Goal: Task Accomplishment & Management: Manage account settings

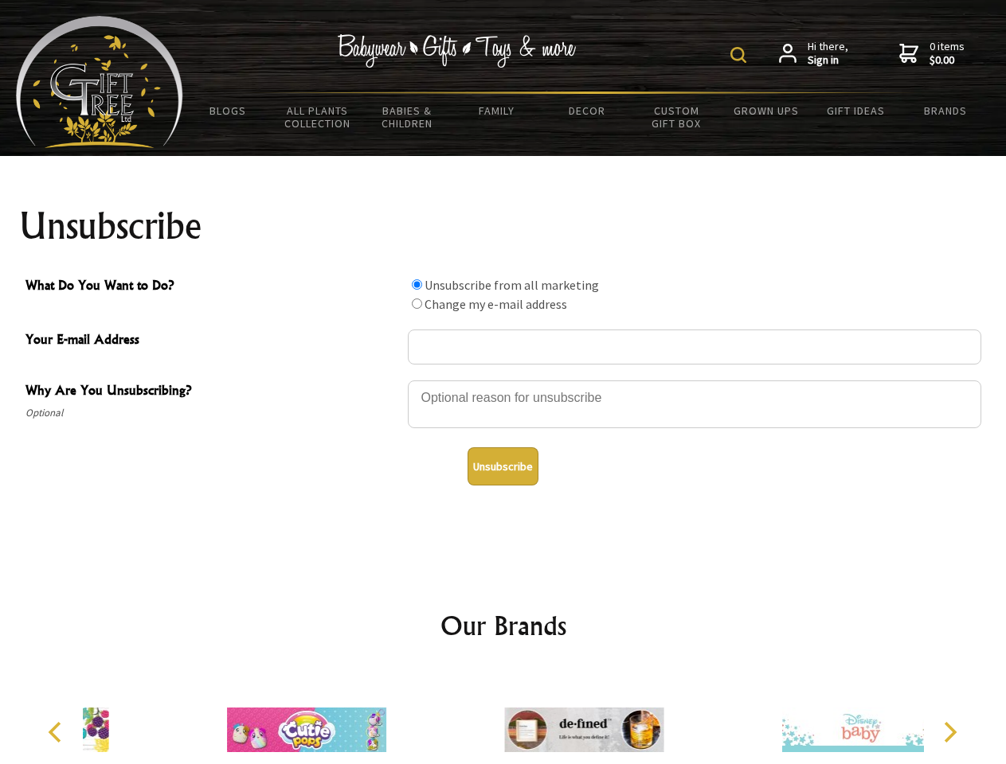
click at [740, 55] on img at bounding box center [738, 55] width 16 height 16
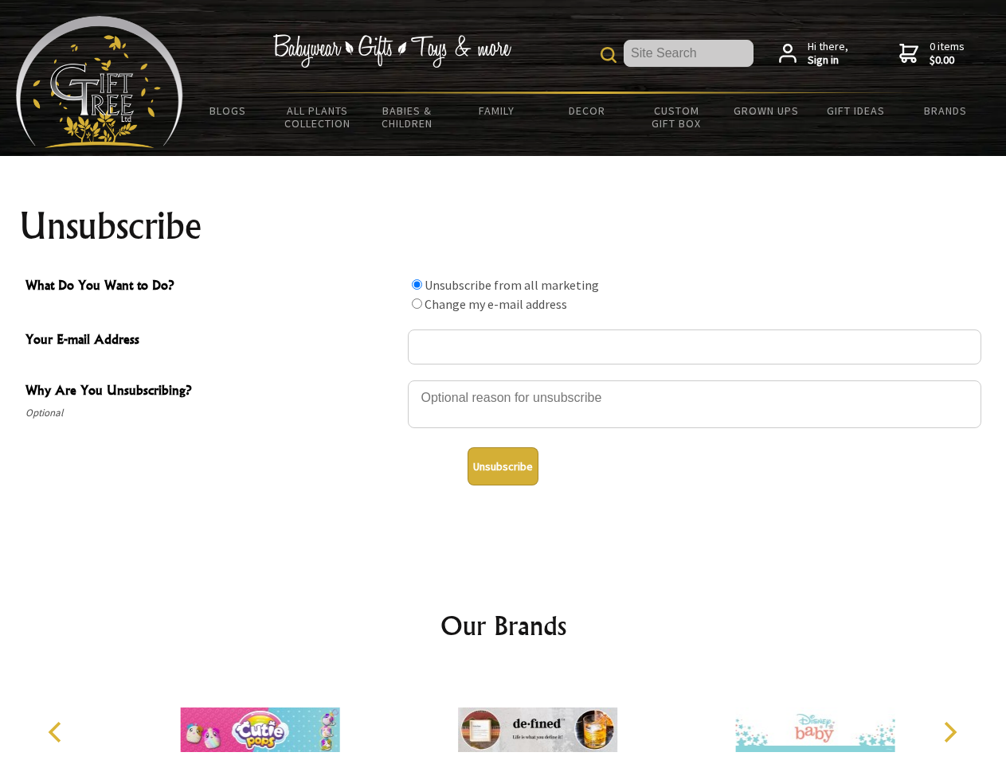
click at [503, 380] on div at bounding box center [694, 407] width 573 height 56
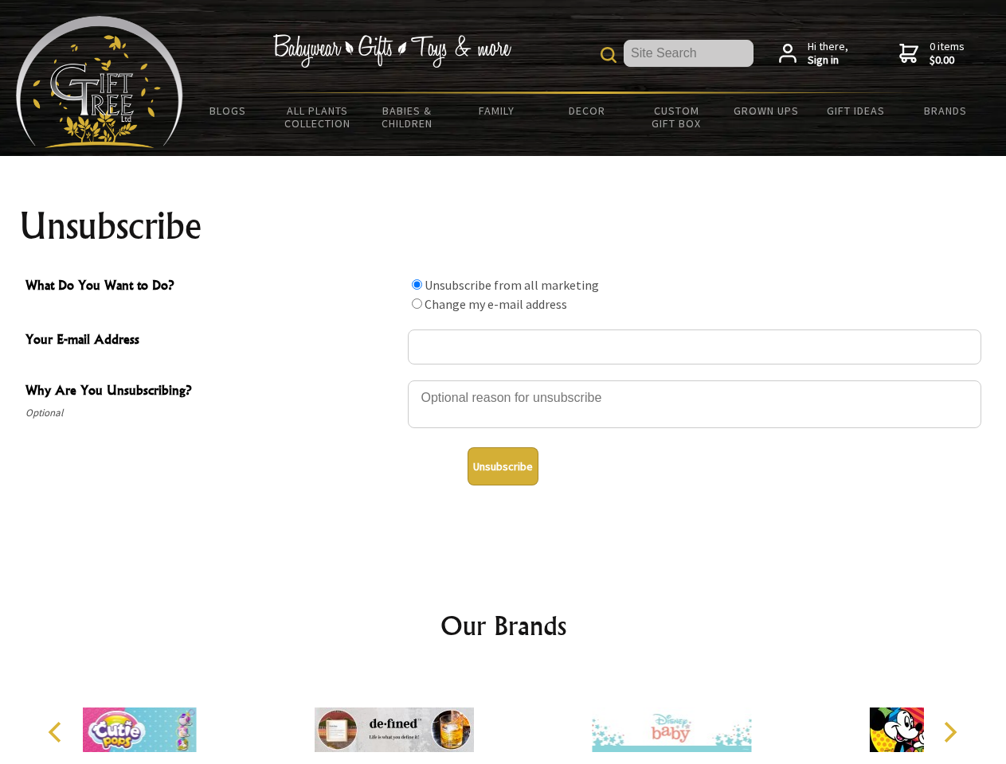
click at [416, 284] on input "What Do You Want to Do?" at bounding box center [417, 284] width 10 height 10
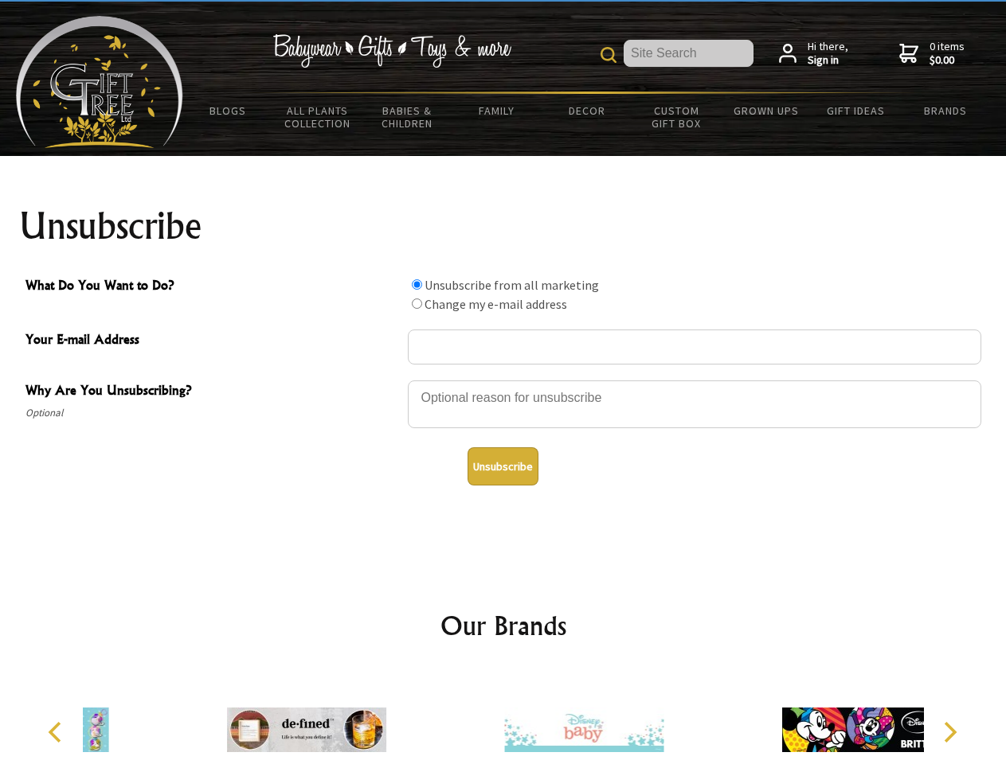
click at [416, 303] on input "What Do You Want to Do?" at bounding box center [417, 304] width 10 height 10
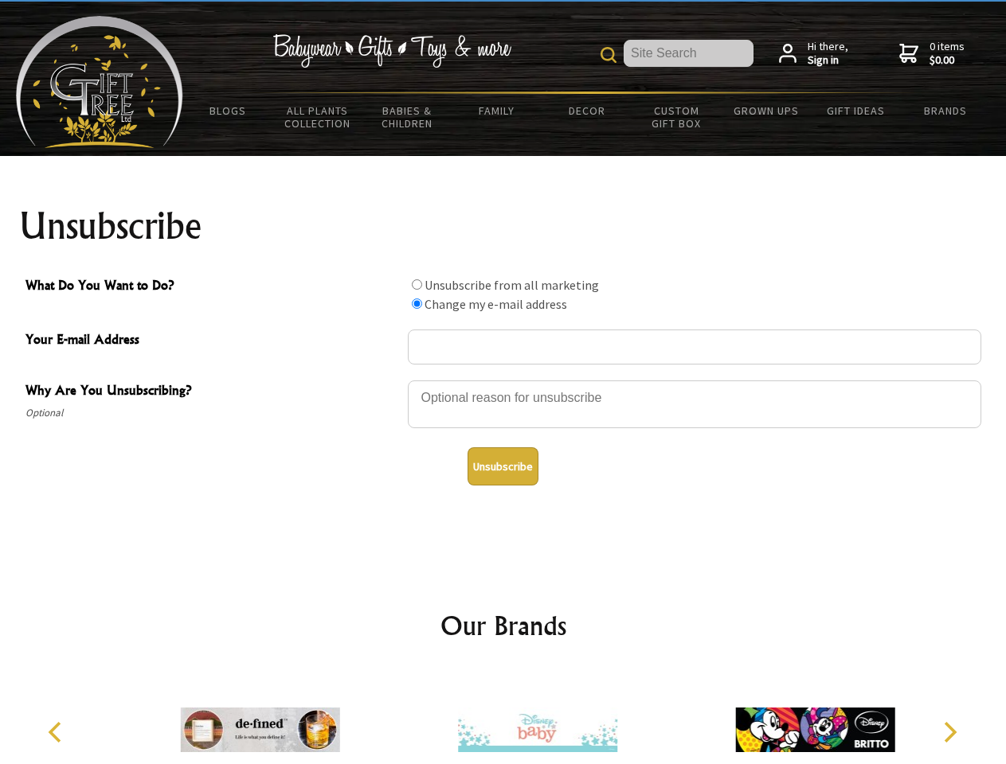
radio input "true"
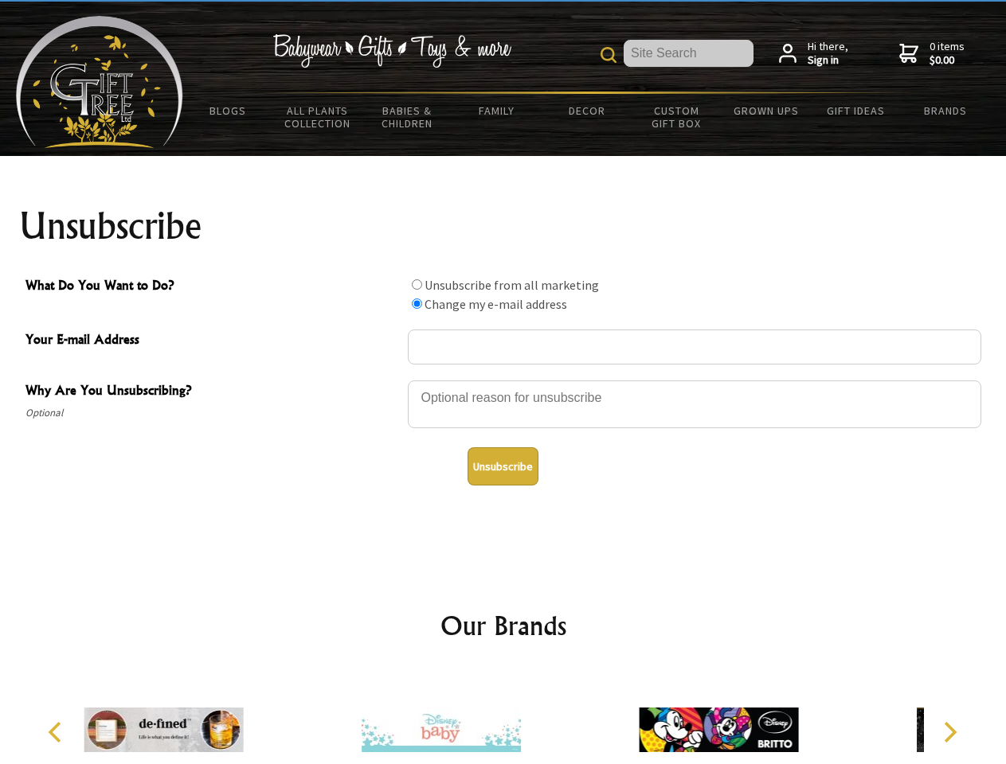
click at [502, 467] on button "Unsubscribe" at bounding box center [502, 466] width 71 height 38
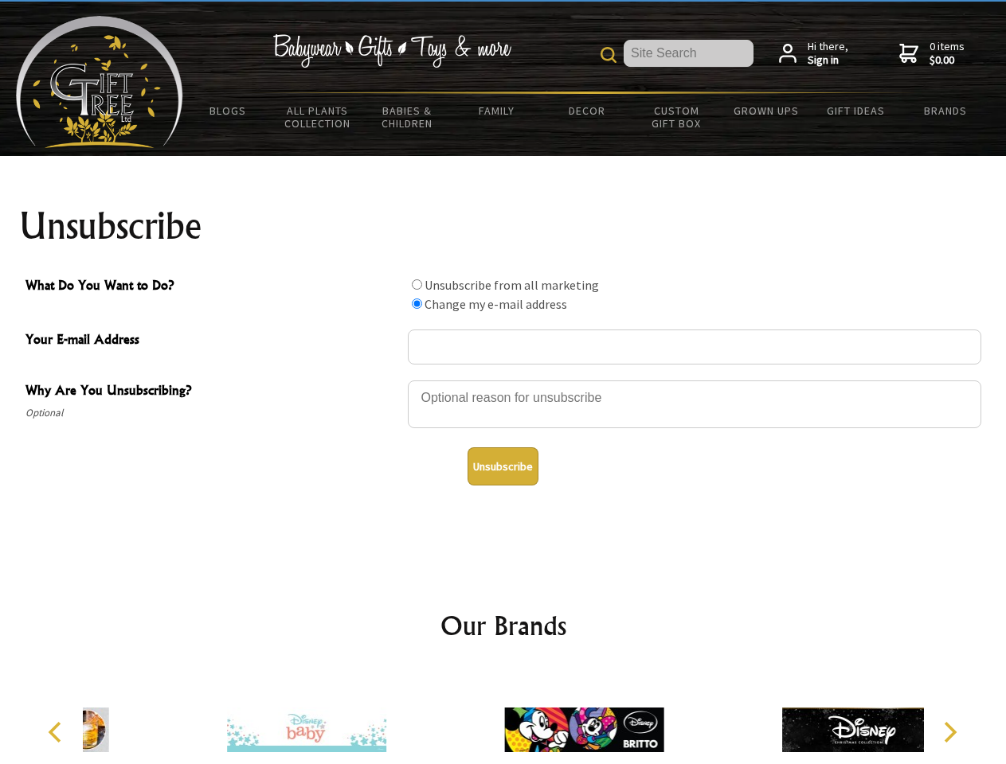
click at [504, 717] on img at bounding box center [583, 729] width 159 height 119
click at [57, 732] on icon "Previous" at bounding box center [56, 732] width 21 height 21
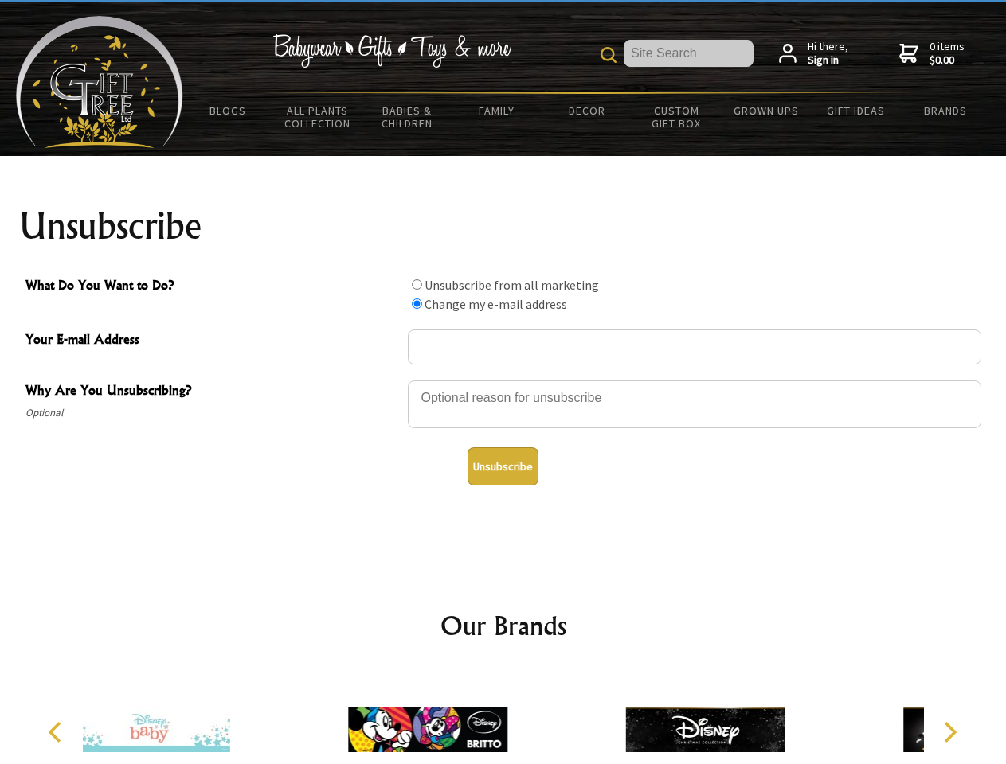
click at [949, 732] on icon "Next" at bounding box center [948, 732] width 21 height 21
